Goal: Information Seeking & Learning: Understand process/instructions

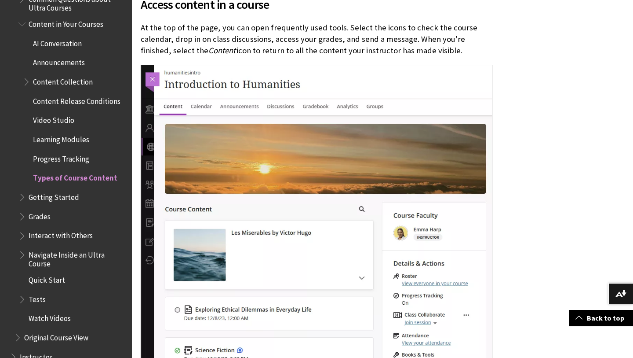
scroll to position [1094, 0]
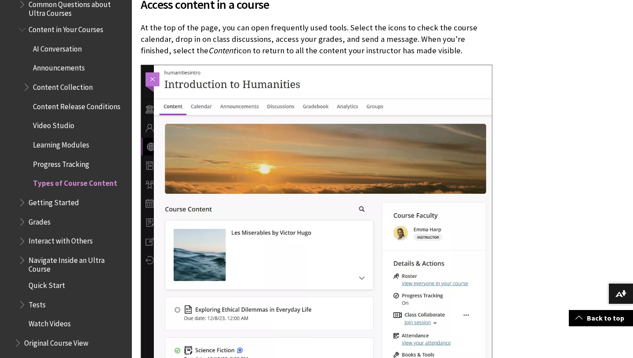
click at [77, 109] on span "Content Release Conditions" at bounding box center [77, 105] width 88 height 12
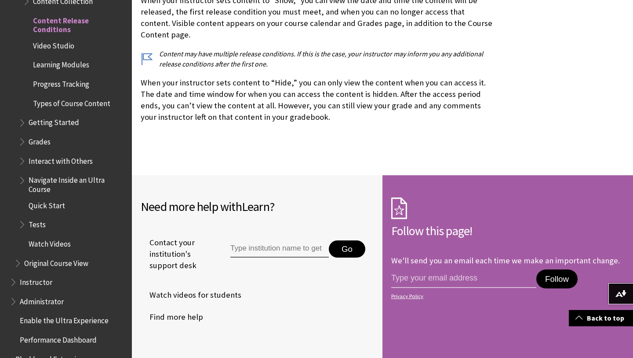
scroll to position [617, 0]
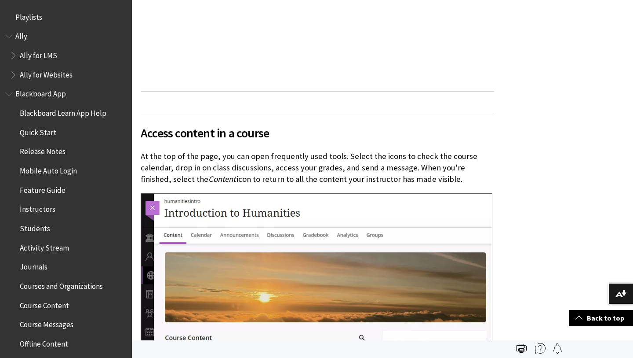
scroll to position [1257, 0]
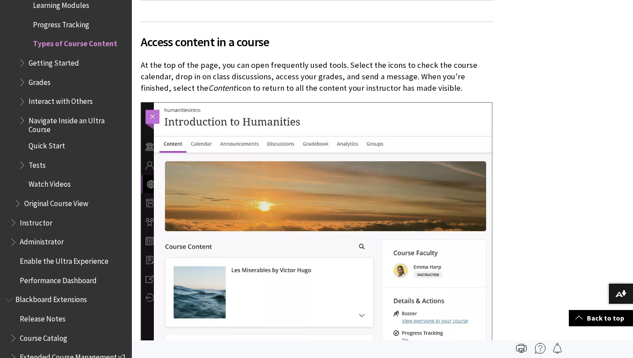
scroll to position [1198, 0]
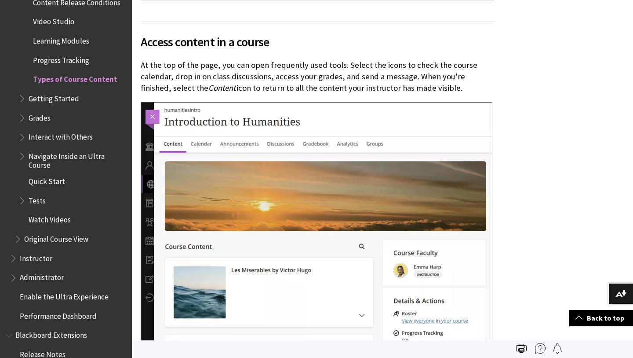
click at [53, 62] on span "Progress Tracking" at bounding box center [61, 59] width 56 height 12
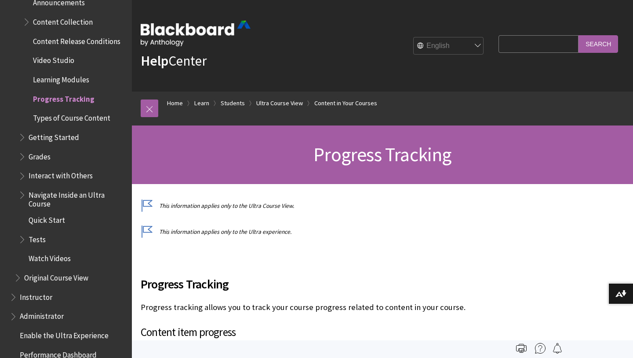
scroll to position [1159, 0]
click at [66, 43] on span "Content Release Conditions" at bounding box center [77, 40] width 88 height 12
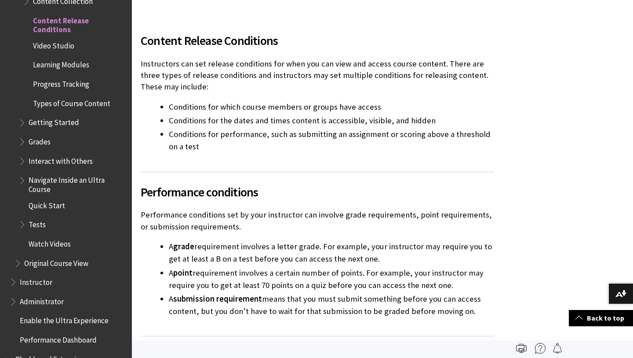
scroll to position [213, 0]
